Goal: Transaction & Acquisition: Purchase product/service

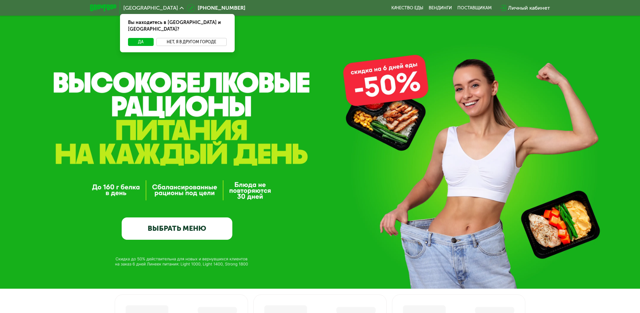
click at [188, 38] on button "Нет, я в другом городе" at bounding box center [191, 42] width 70 height 8
click at [189, 38] on button "Нет, я в другом городе" at bounding box center [191, 42] width 70 height 8
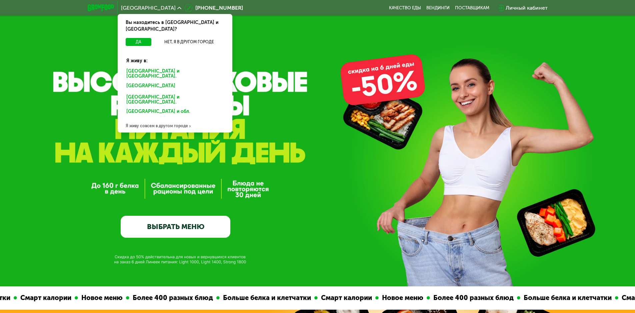
click at [141, 67] on div "[GEOGRAPHIC_DATA] и [GEOGRAPHIC_DATA]." at bounding box center [175, 74] width 107 height 14
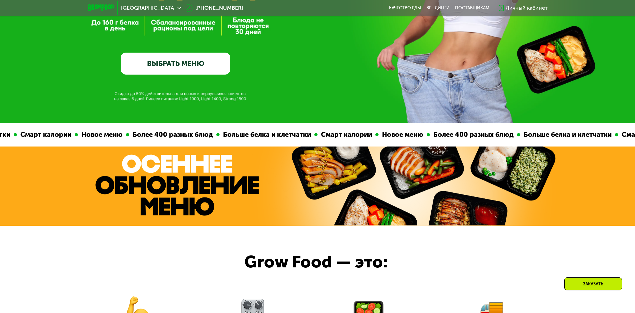
scroll to position [67, 0]
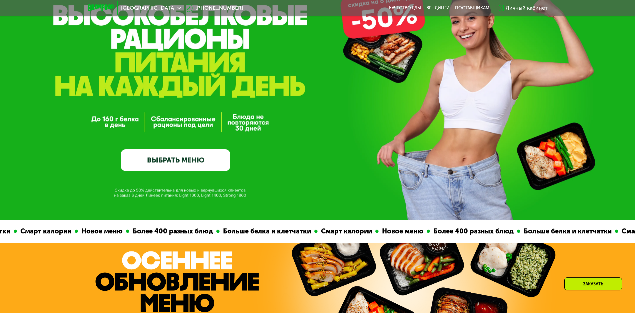
click at [218, 168] on link "ВЫБРАТЬ МЕНЮ" at bounding box center [176, 160] width 110 height 22
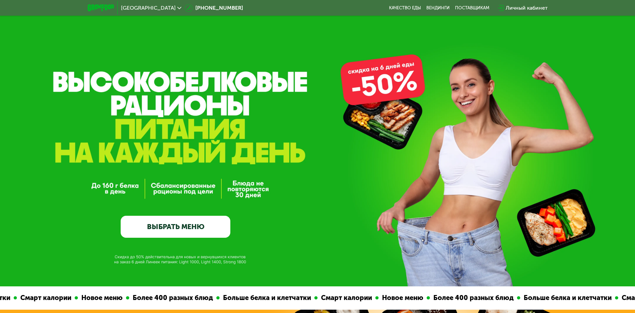
click at [205, 223] on link "ВЫБРАТЬ МЕНЮ" at bounding box center [176, 227] width 110 height 22
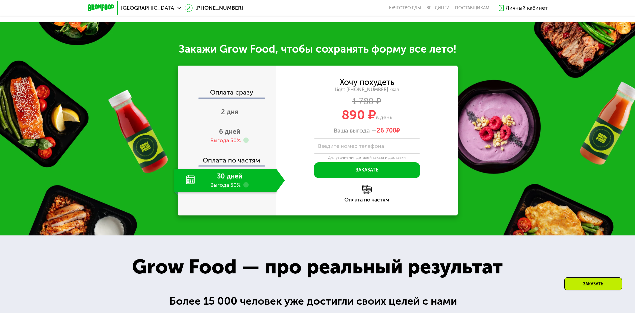
scroll to position [853, 0]
